Goal: Information Seeking & Learning: Check status

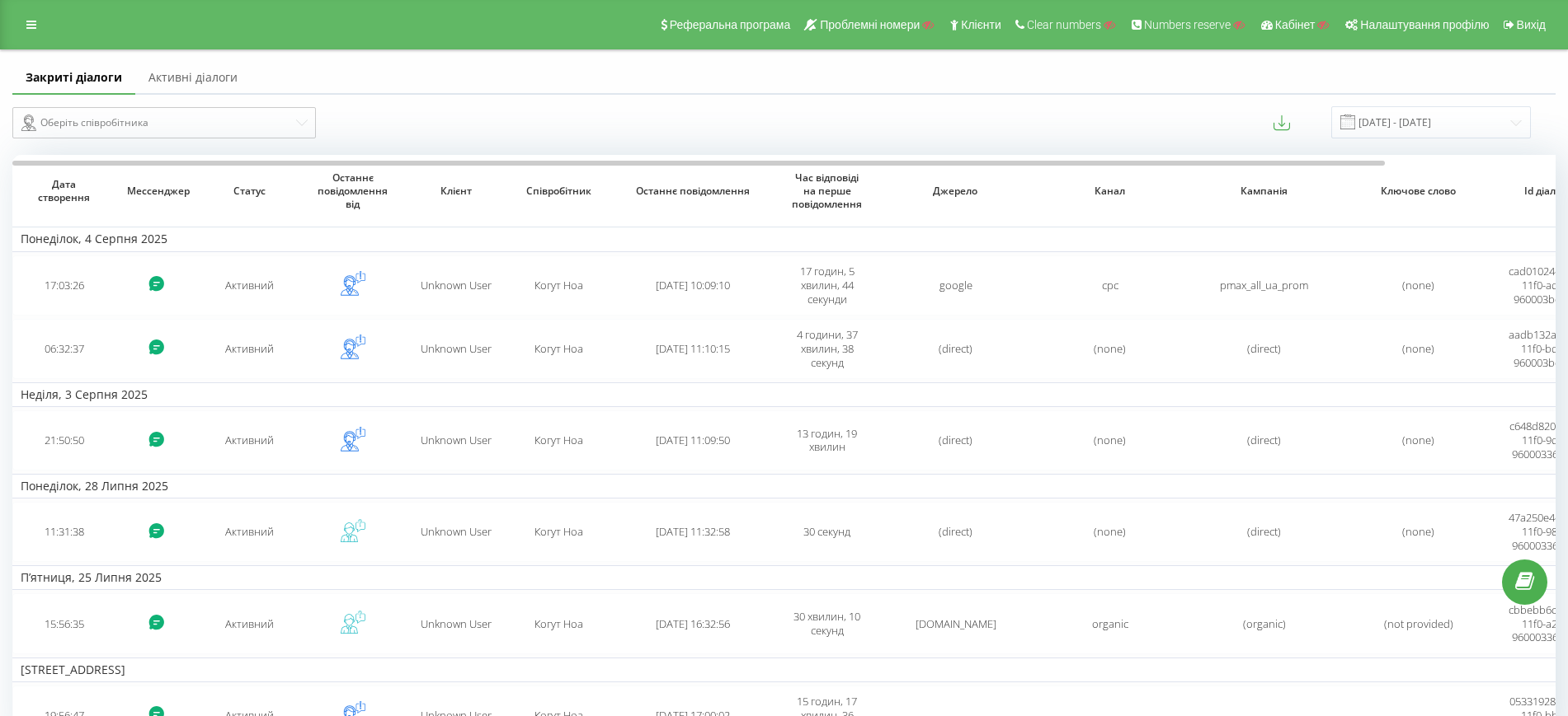
click at [221, 68] on link "Активні діалоги" at bounding box center [192, 78] width 115 height 33
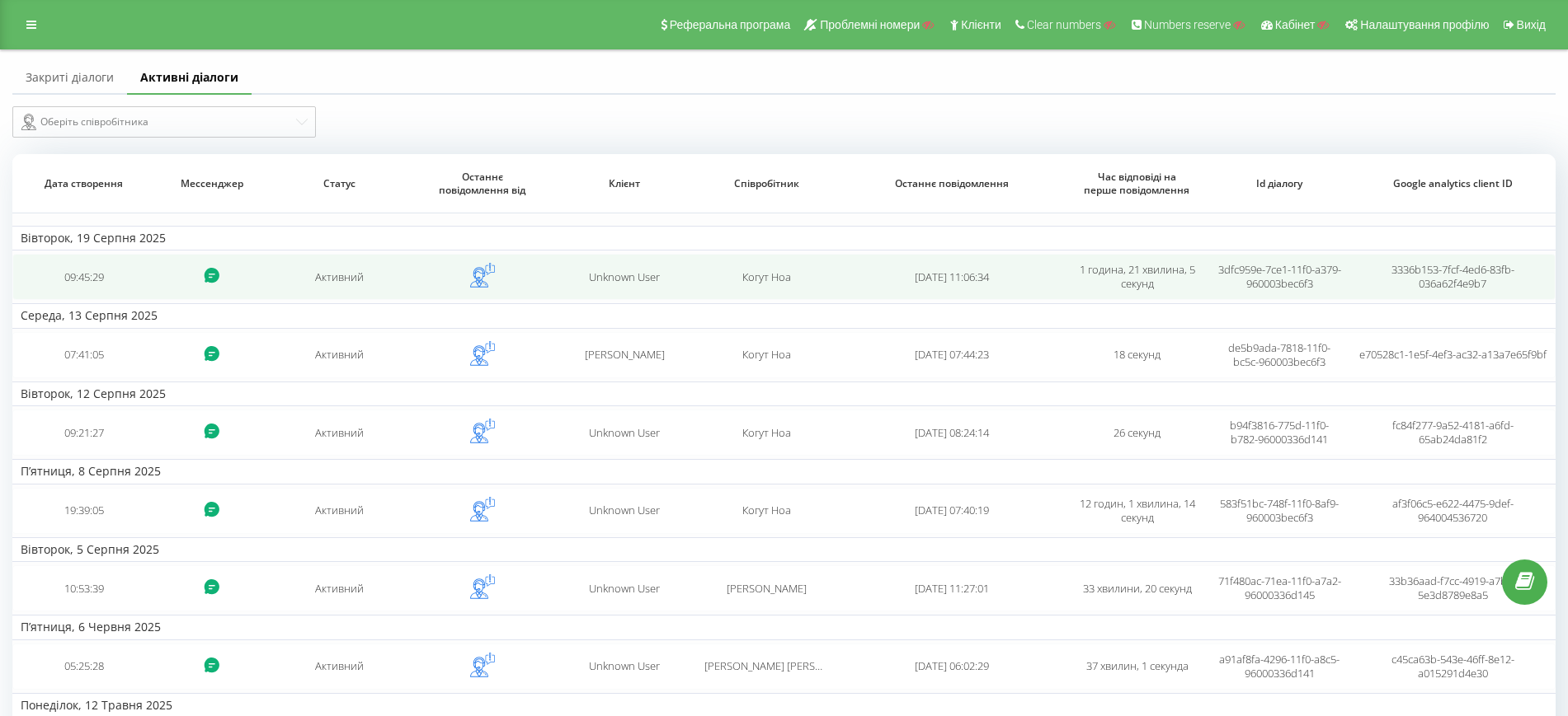
click at [715, 279] on div "Когут Ноа" at bounding box center [767, 277] width 126 height 14
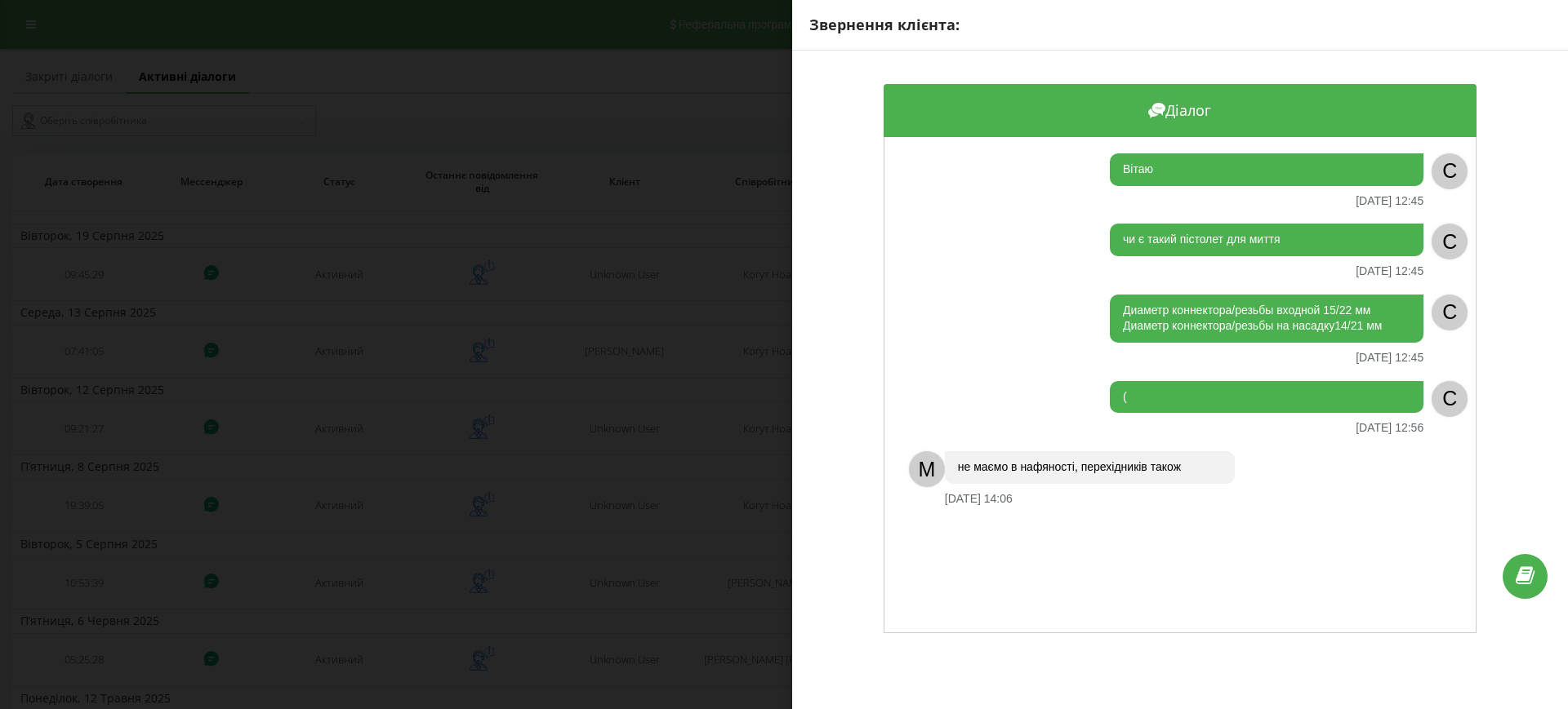
click at [390, 272] on div "Звернення клієнта: Діалог Вітаю 19.08.2025 12:45 C чи є такий пістолет для митт…" at bounding box center [784, 354] width 1568 height 709
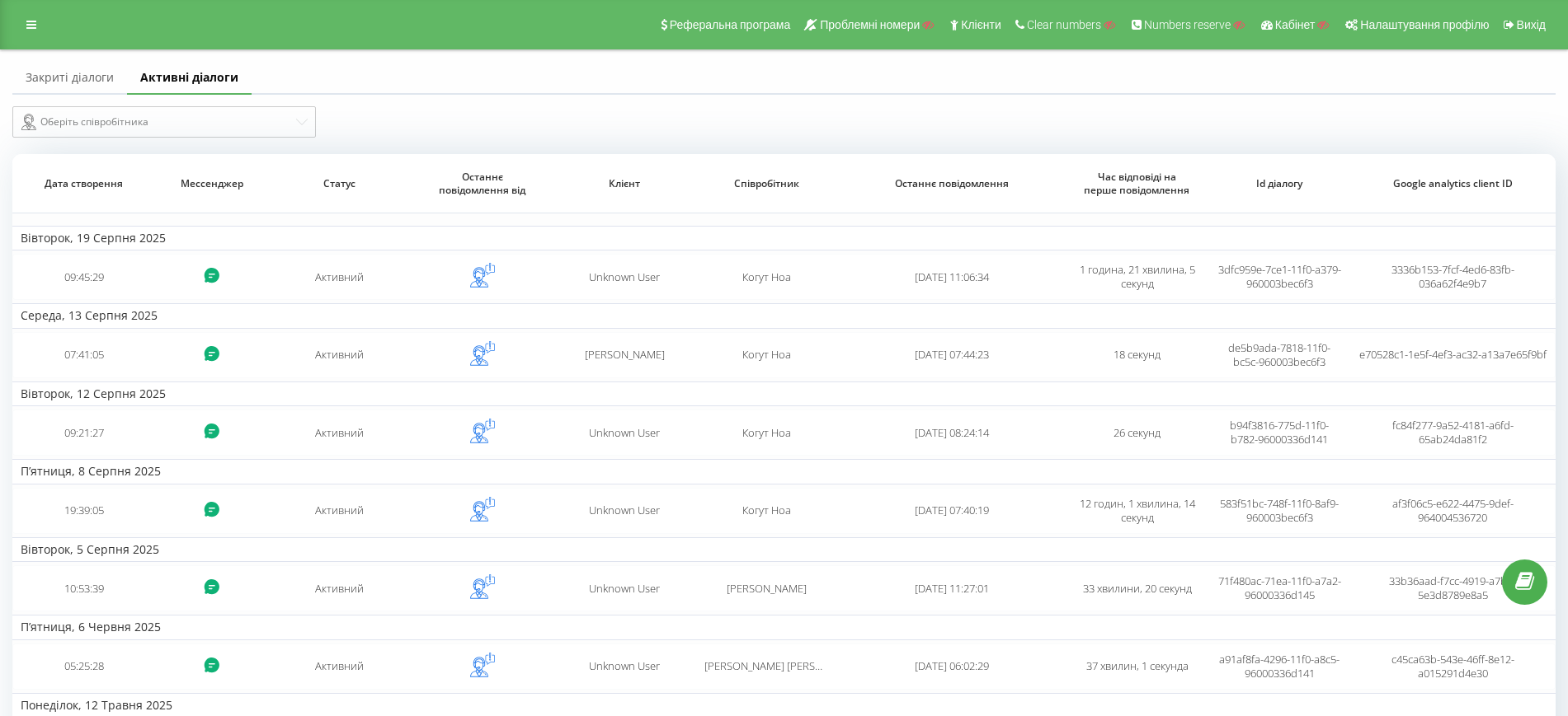
click at [73, 66] on link "Закриті діалоги" at bounding box center [69, 78] width 115 height 33
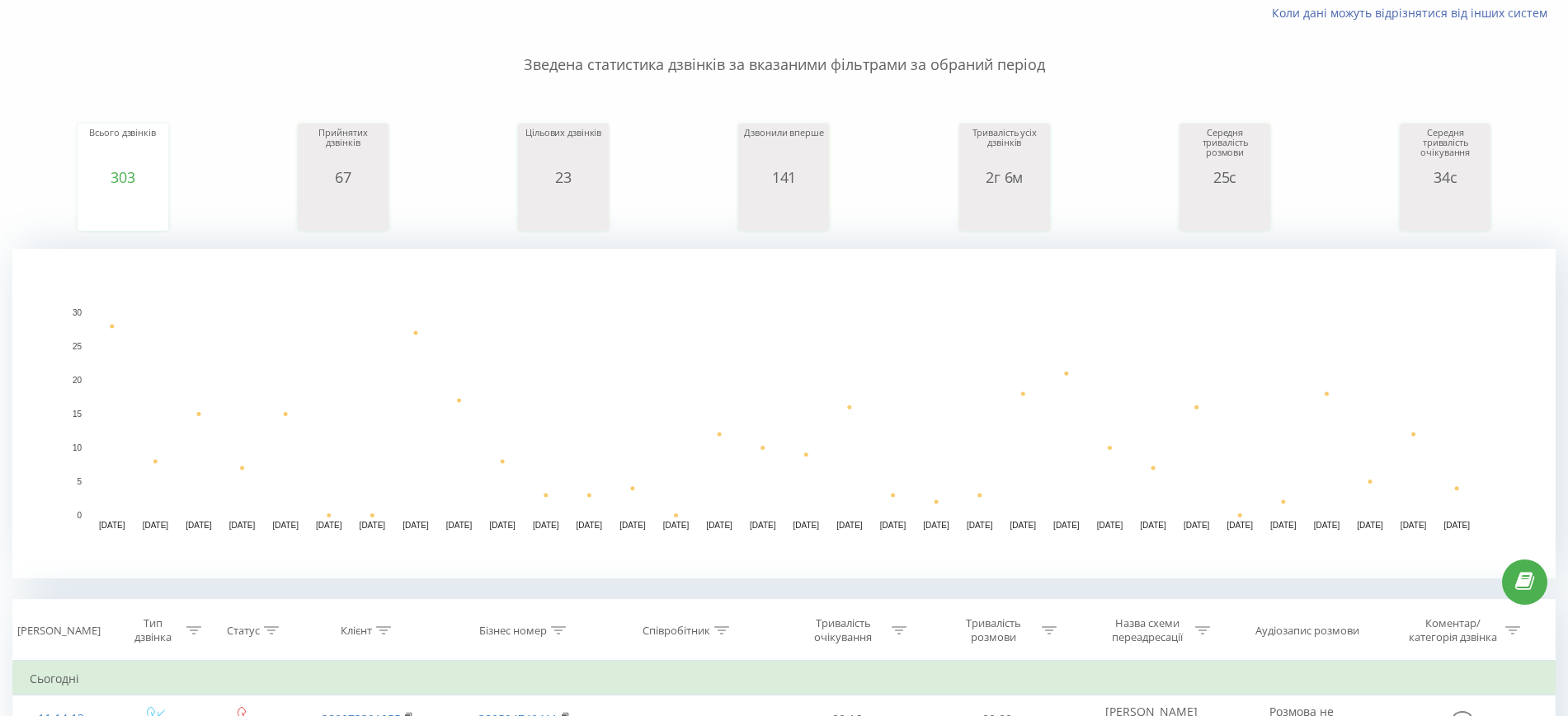
scroll to position [103, 0]
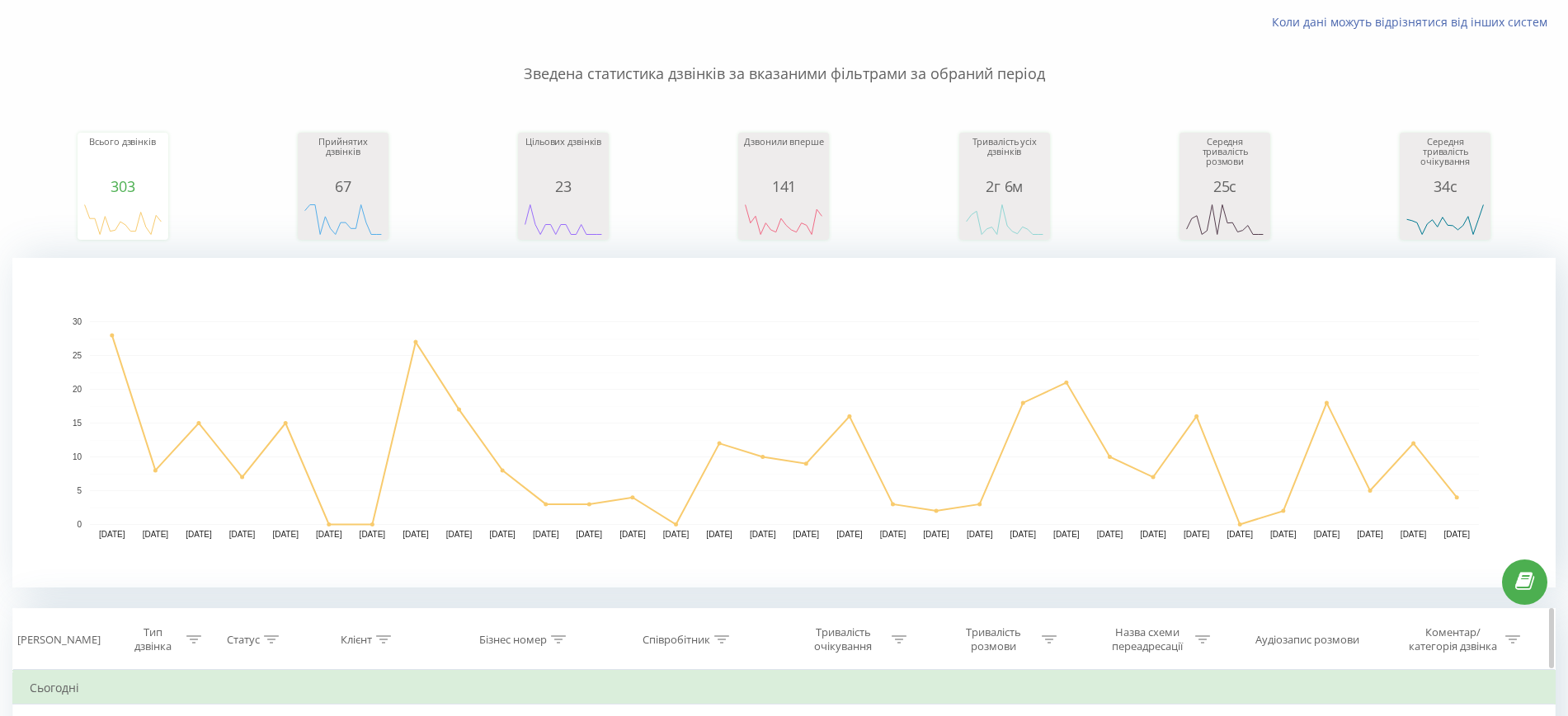
click at [722, 636] on icon at bounding box center [721, 640] width 15 height 9
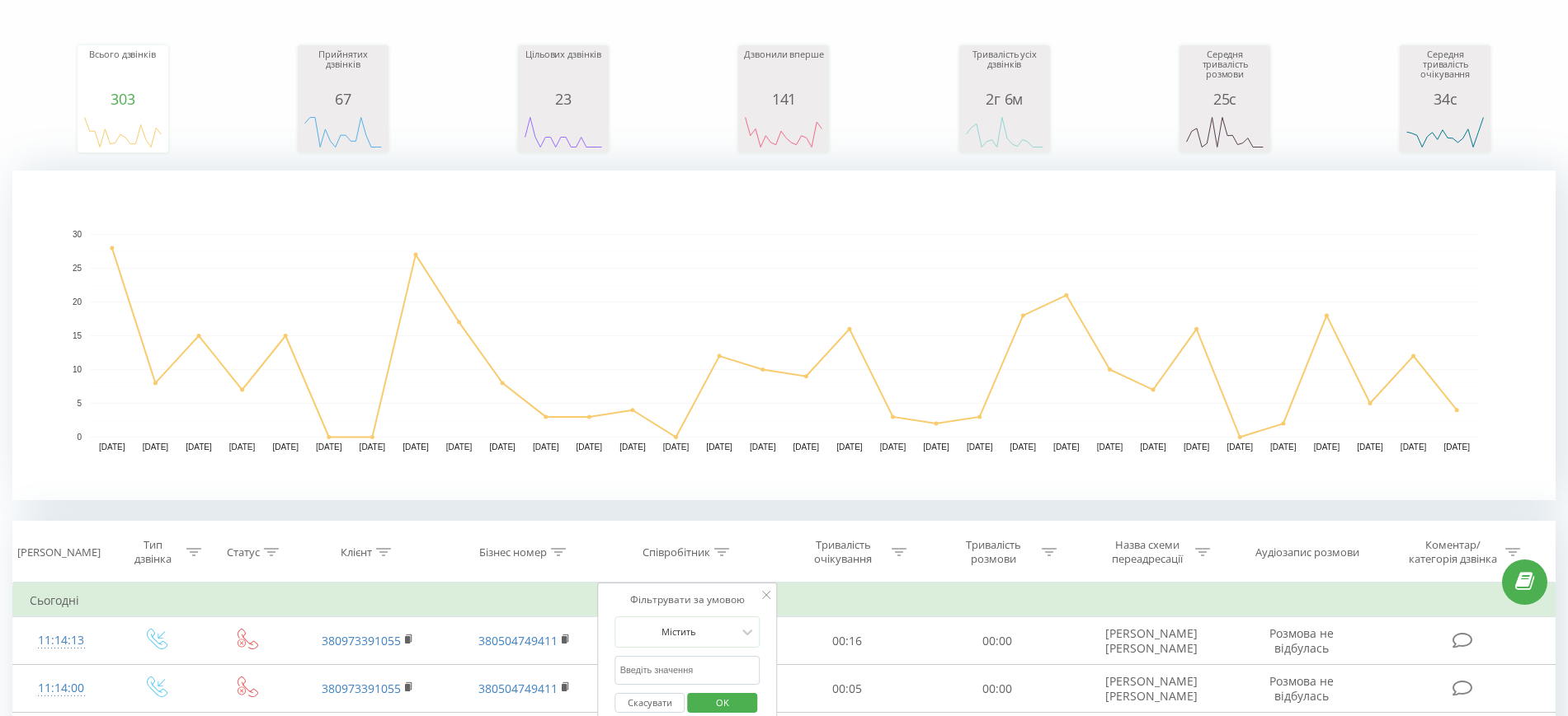
scroll to position [206, 0]
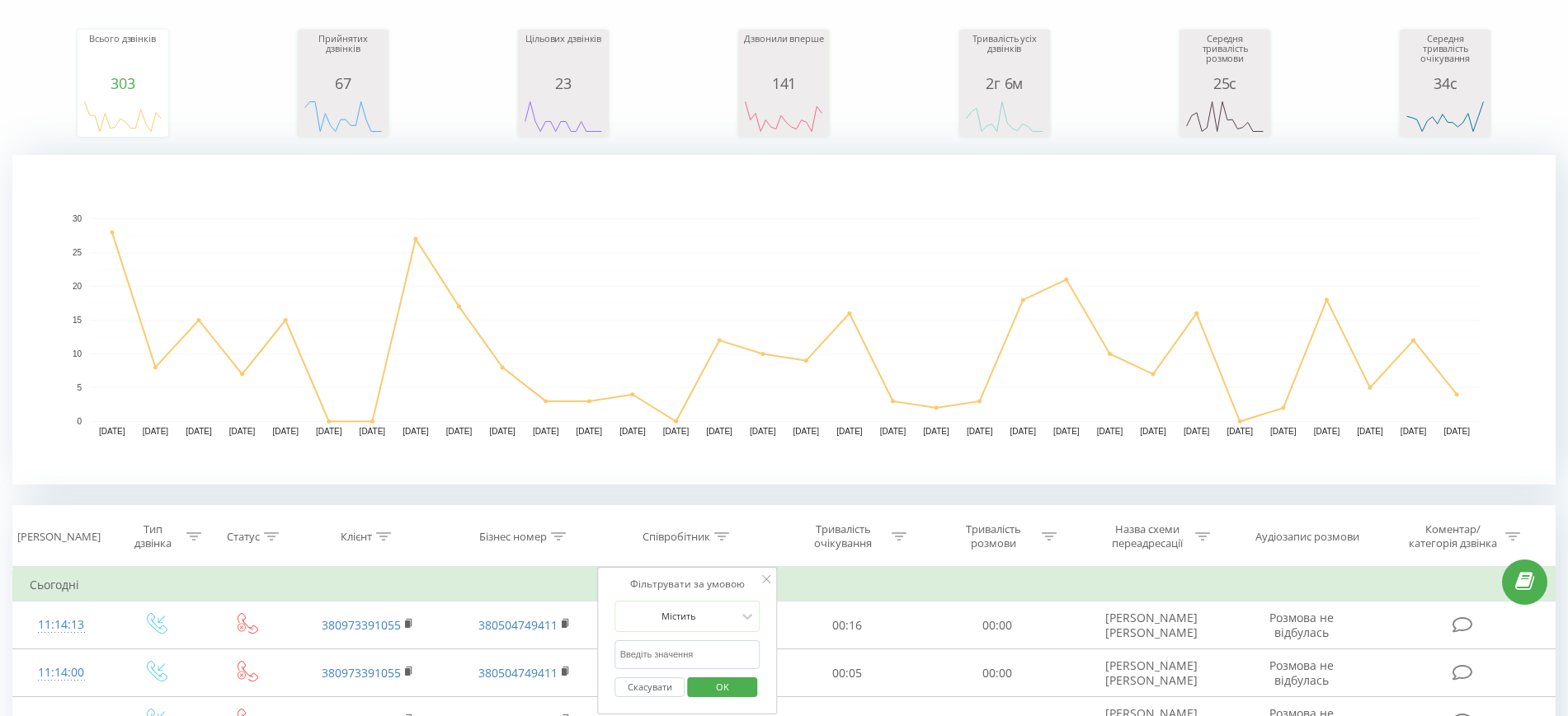
click at [663, 653] on input "text" at bounding box center [688, 654] width 145 height 29
type input "[PERSON_NAME]"
click at [739, 683] on span "OK" at bounding box center [722, 687] width 46 height 26
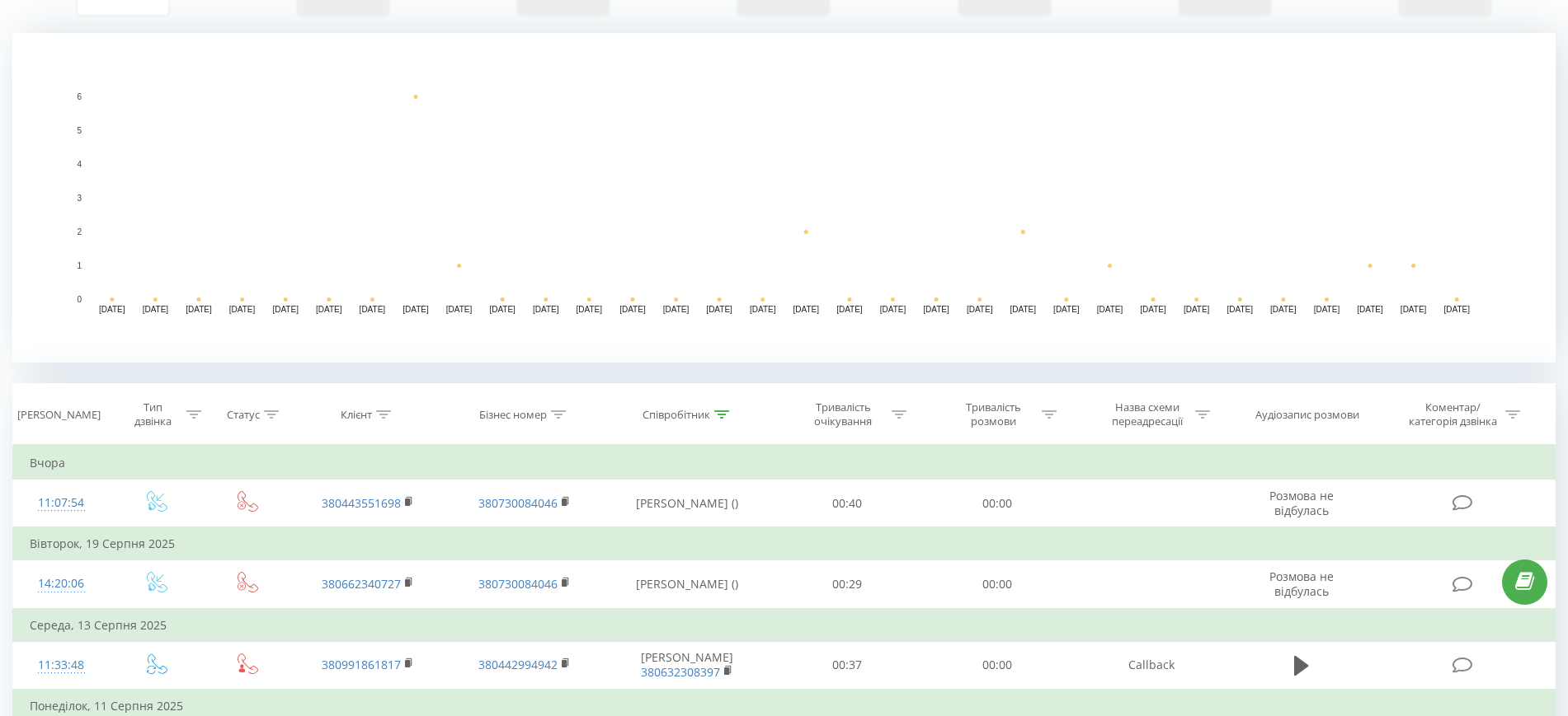
scroll to position [309, 0]
